Goal: Information Seeking & Learning: Learn about a topic

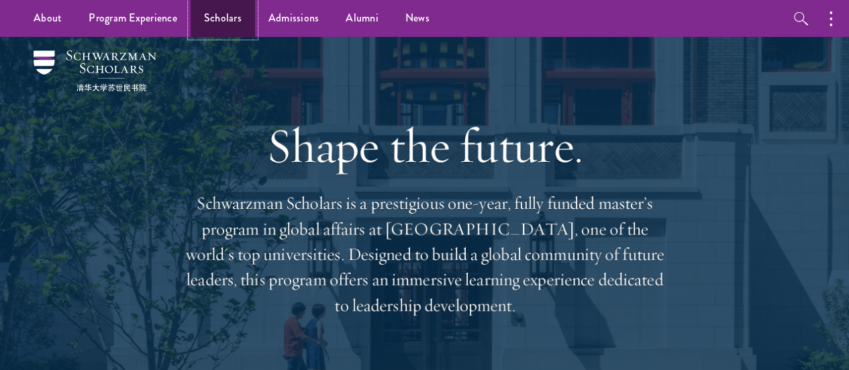
click at [227, 23] on link "Scholars" at bounding box center [223, 18] width 64 height 37
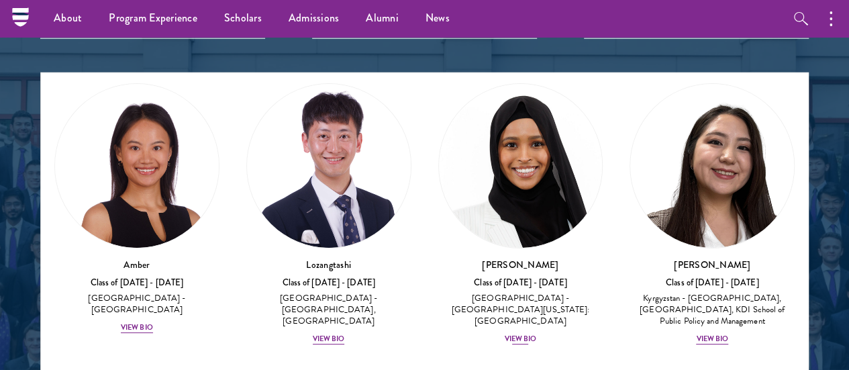
scroll to position [67, 0]
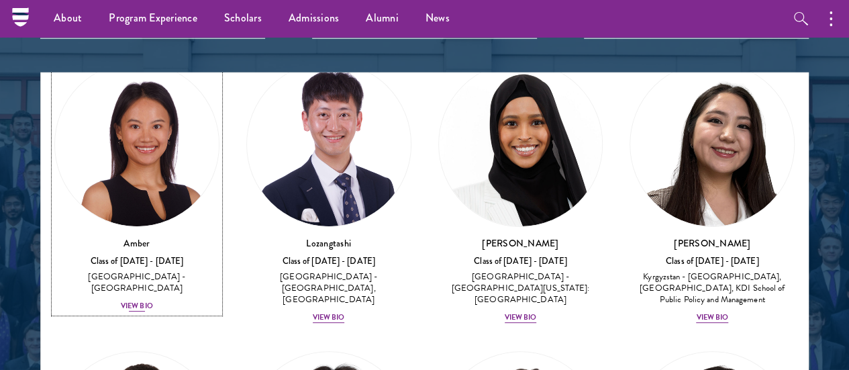
click at [152, 301] on div "View Bio" at bounding box center [137, 306] width 32 height 11
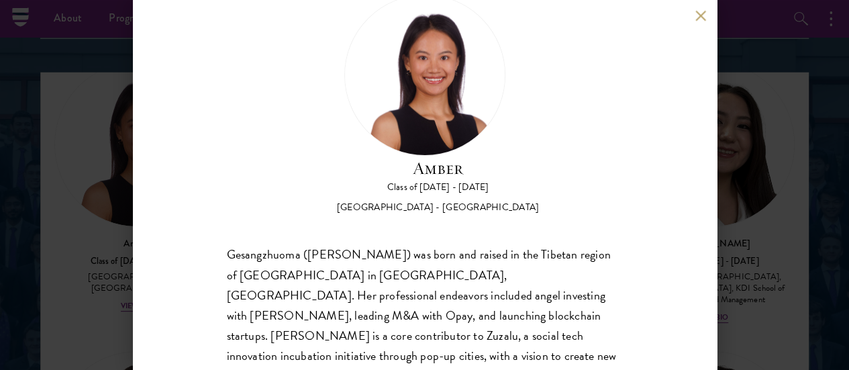
scroll to position [67, 0]
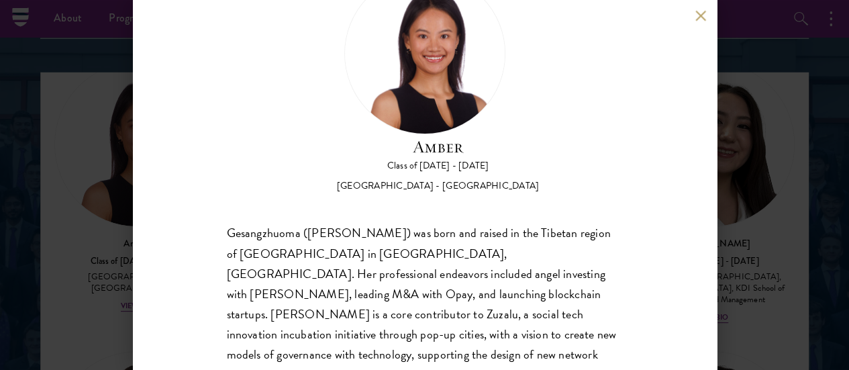
click at [701, 20] on button at bounding box center [700, 15] width 11 height 11
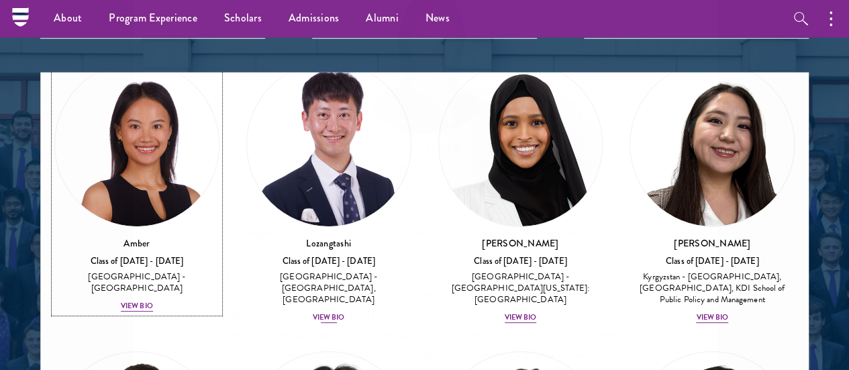
scroll to position [54, 0]
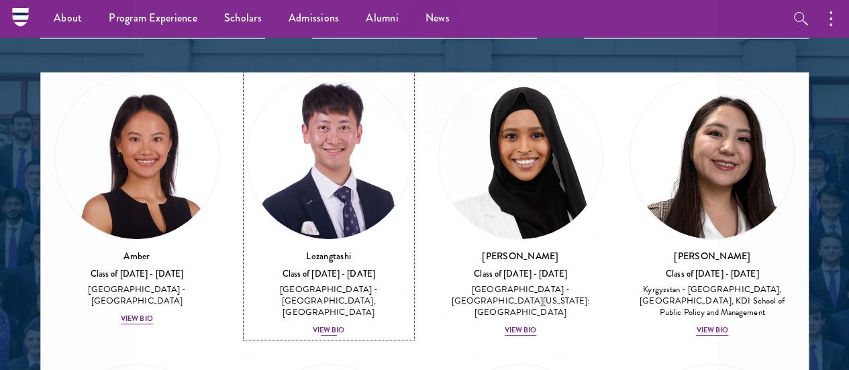
click at [282, 89] on img at bounding box center [329, 157] width 164 height 164
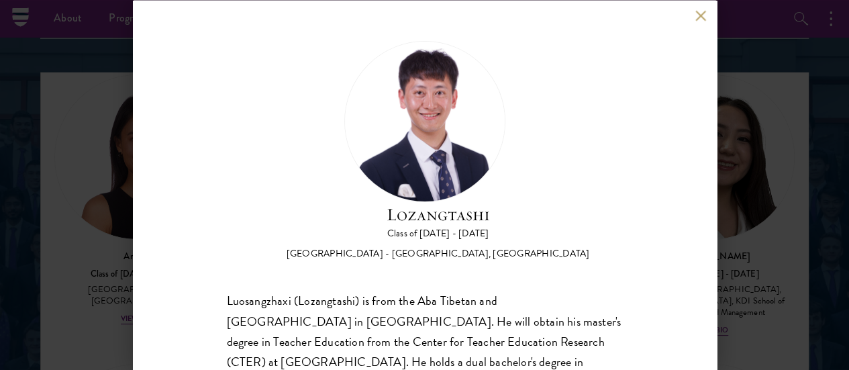
click at [694, 15] on div "Lozangtashi Class of [DATE] - [DATE] [GEOGRAPHIC_DATA] - [GEOGRAPHIC_DATA], [GE…" at bounding box center [425, 185] width 584 height 370
click at [700, 12] on button at bounding box center [700, 15] width 11 height 11
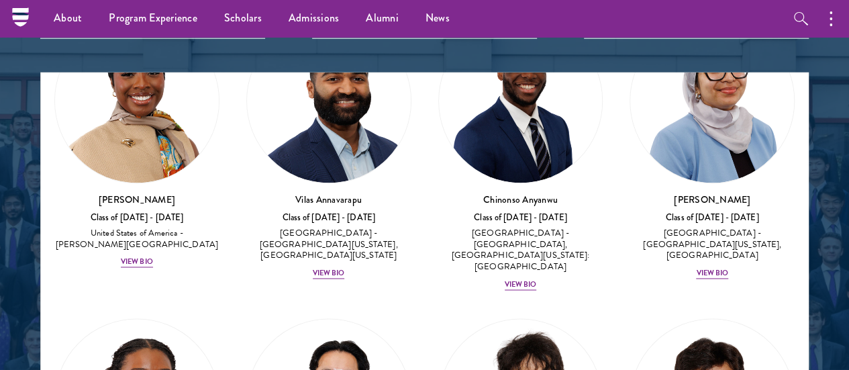
scroll to position [994, 0]
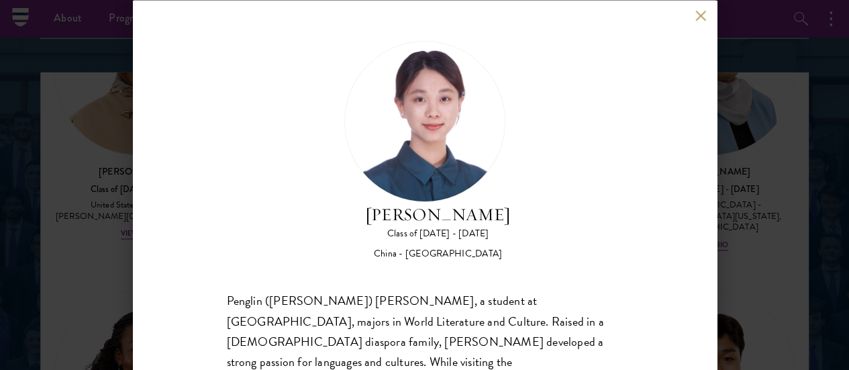
click at [696, 18] on button at bounding box center [700, 15] width 11 height 11
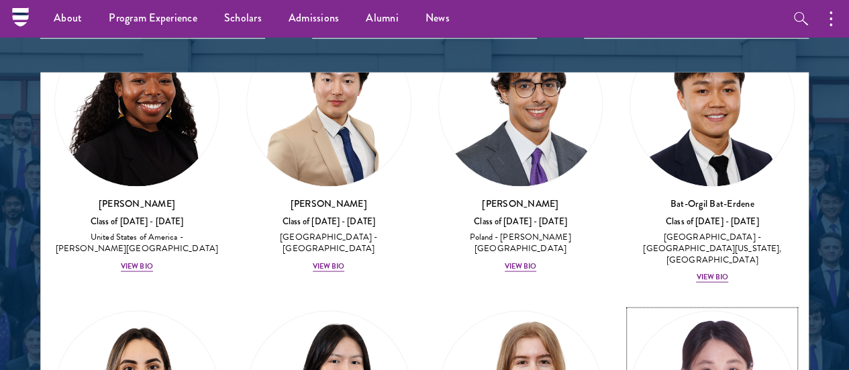
scroll to position [1464, 0]
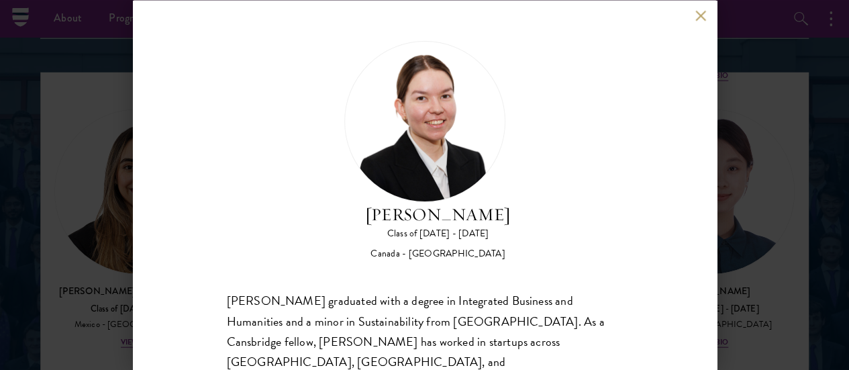
click at [703, 20] on button at bounding box center [700, 15] width 11 height 11
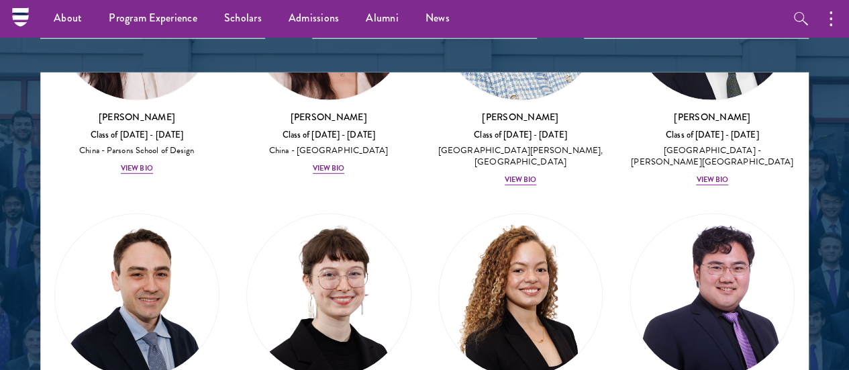
scroll to position [1933, 0]
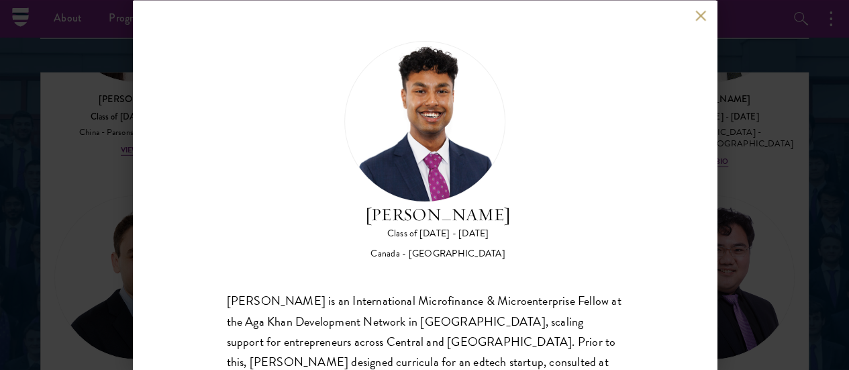
click at [699, 18] on button at bounding box center [700, 15] width 11 height 11
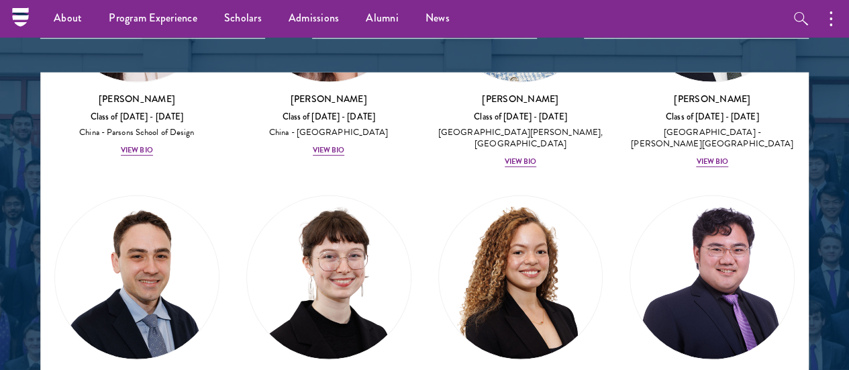
scroll to position [1708, 0]
